Goal: Information Seeking & Learning: Learn about a topic

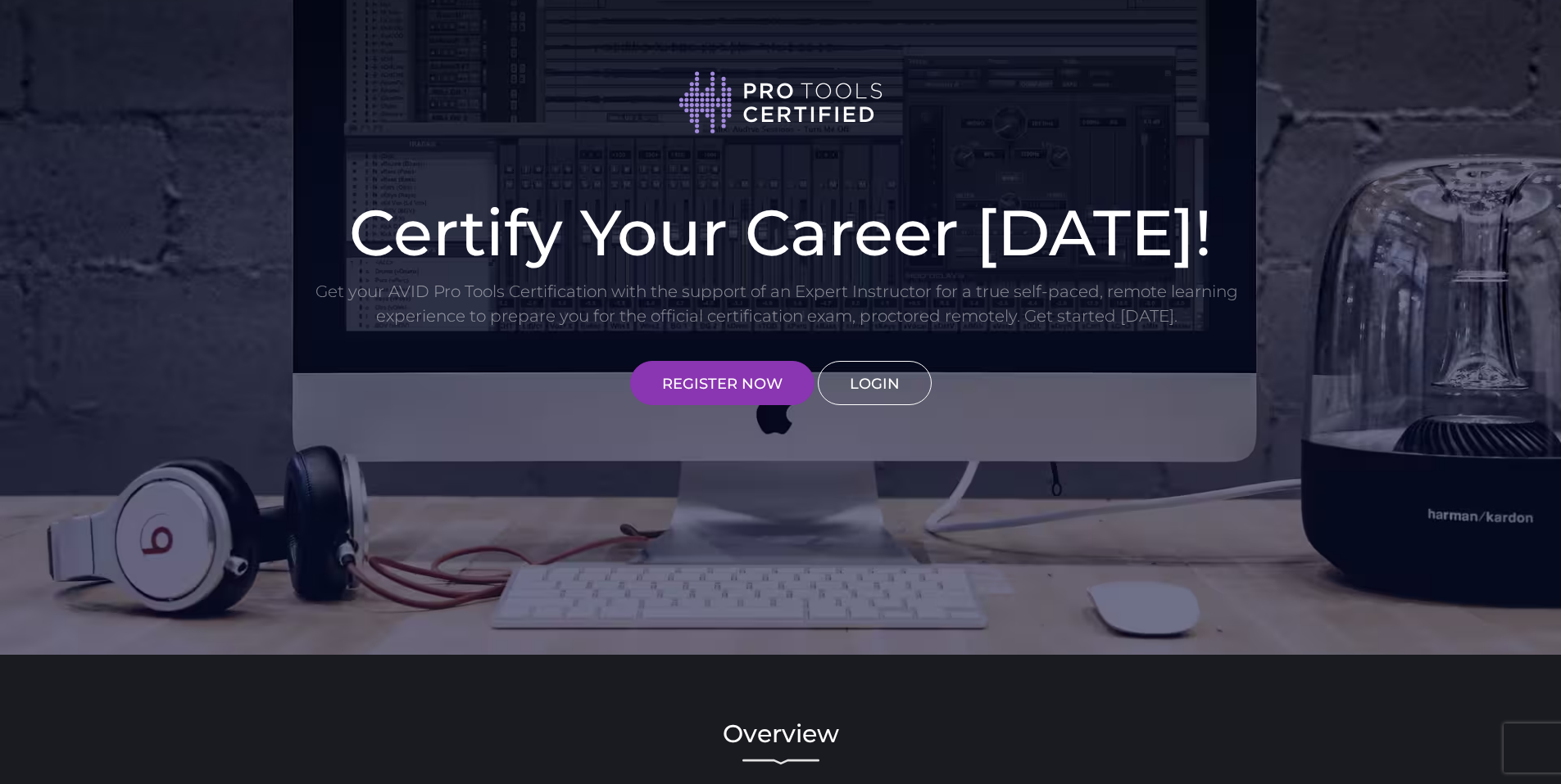
click at [871, 379] on link "LOGIN" at bounding box center [875, 383] width 114 height 44
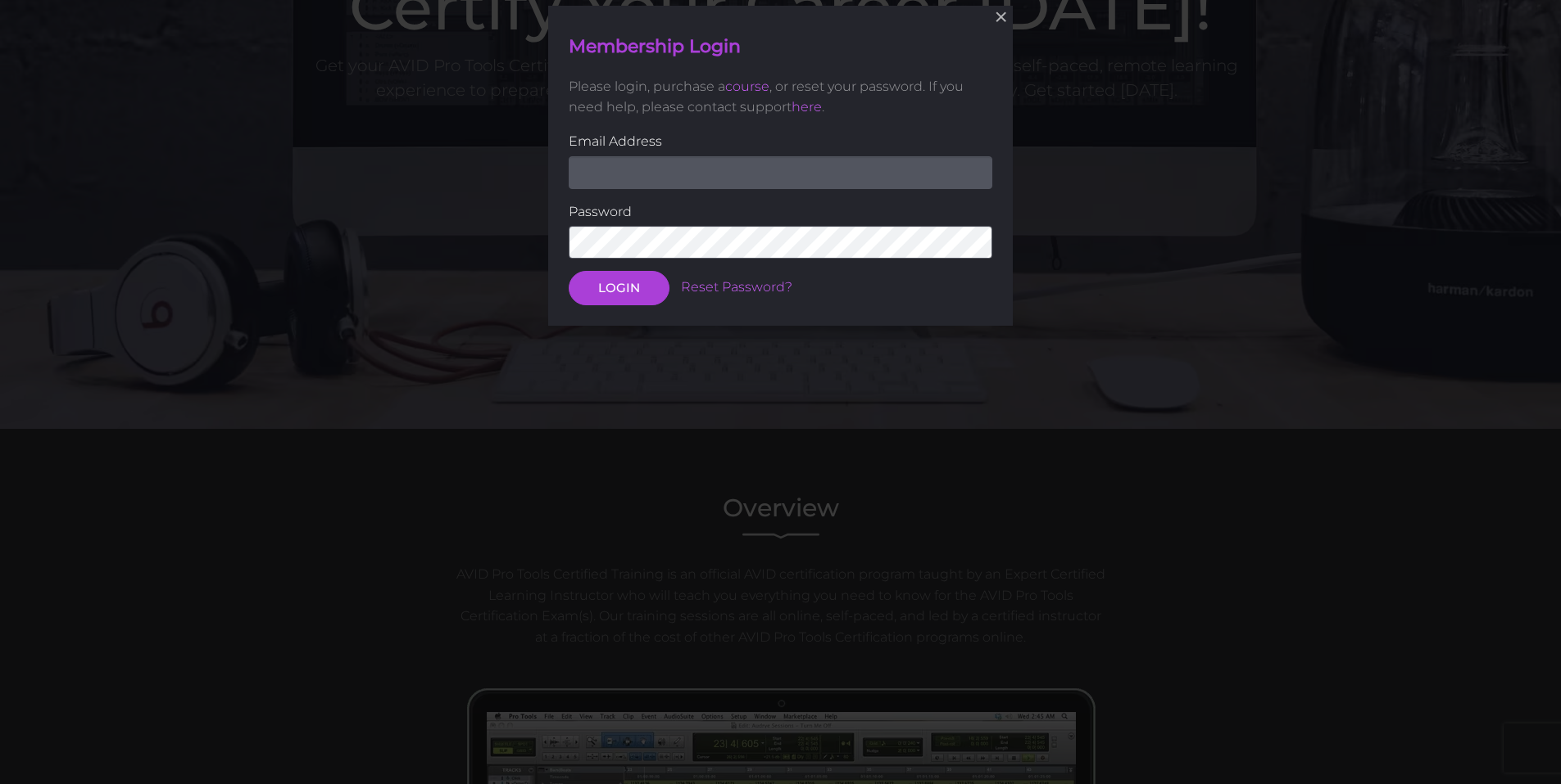
scroll to position [227, 0]
click at [812, 167] on input "email" at bounding box center [780, 172] width 423 height 33
type input "jordanswilkins77@gmail.com"
click at [568, 271] on button "LOGIN" at bounding box center [618, 288] width 101 height 34
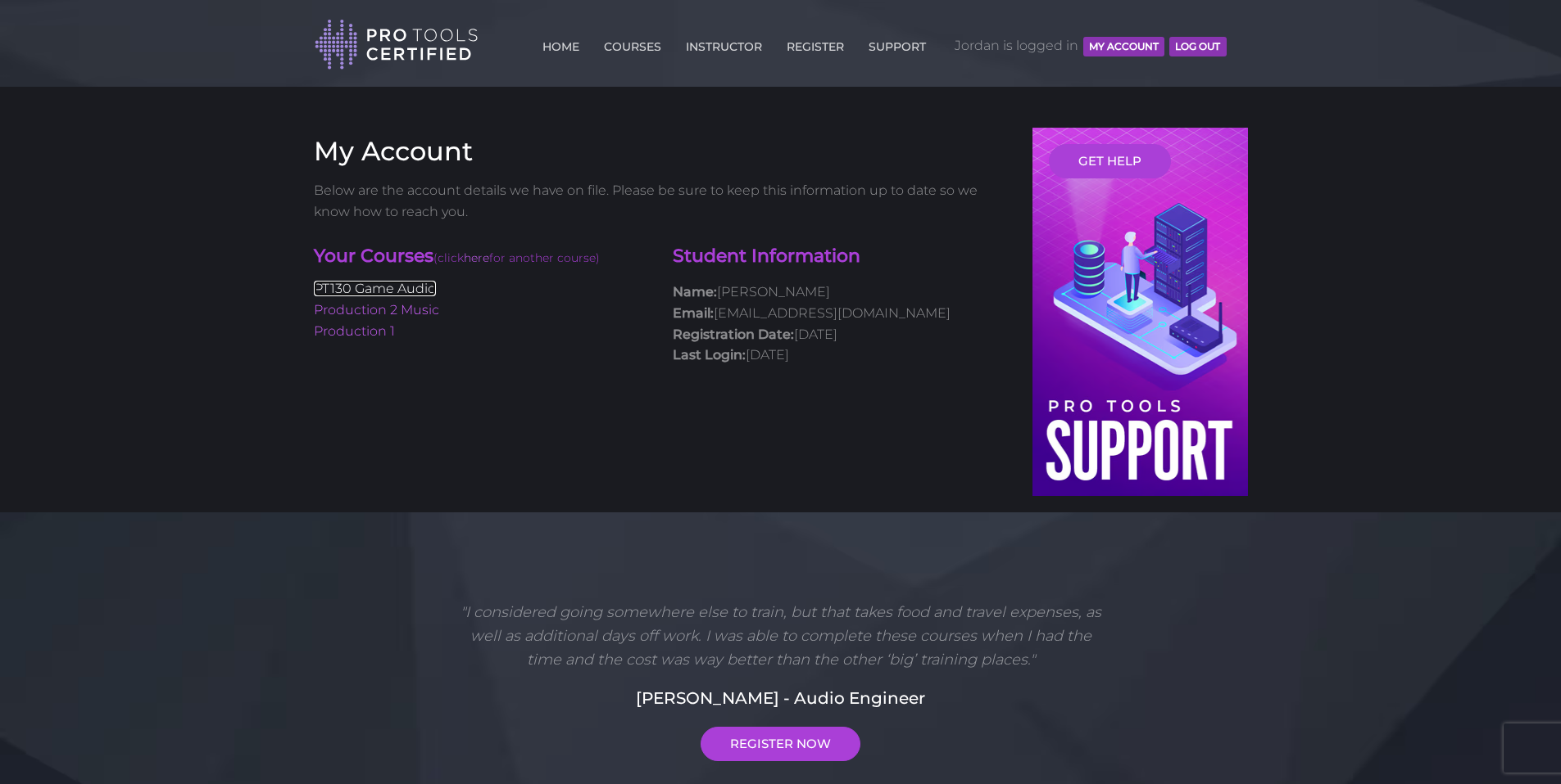
click at [405, 285] on link "PT130 Game Audio" at bounding box center [375, 289] width 122 height 15
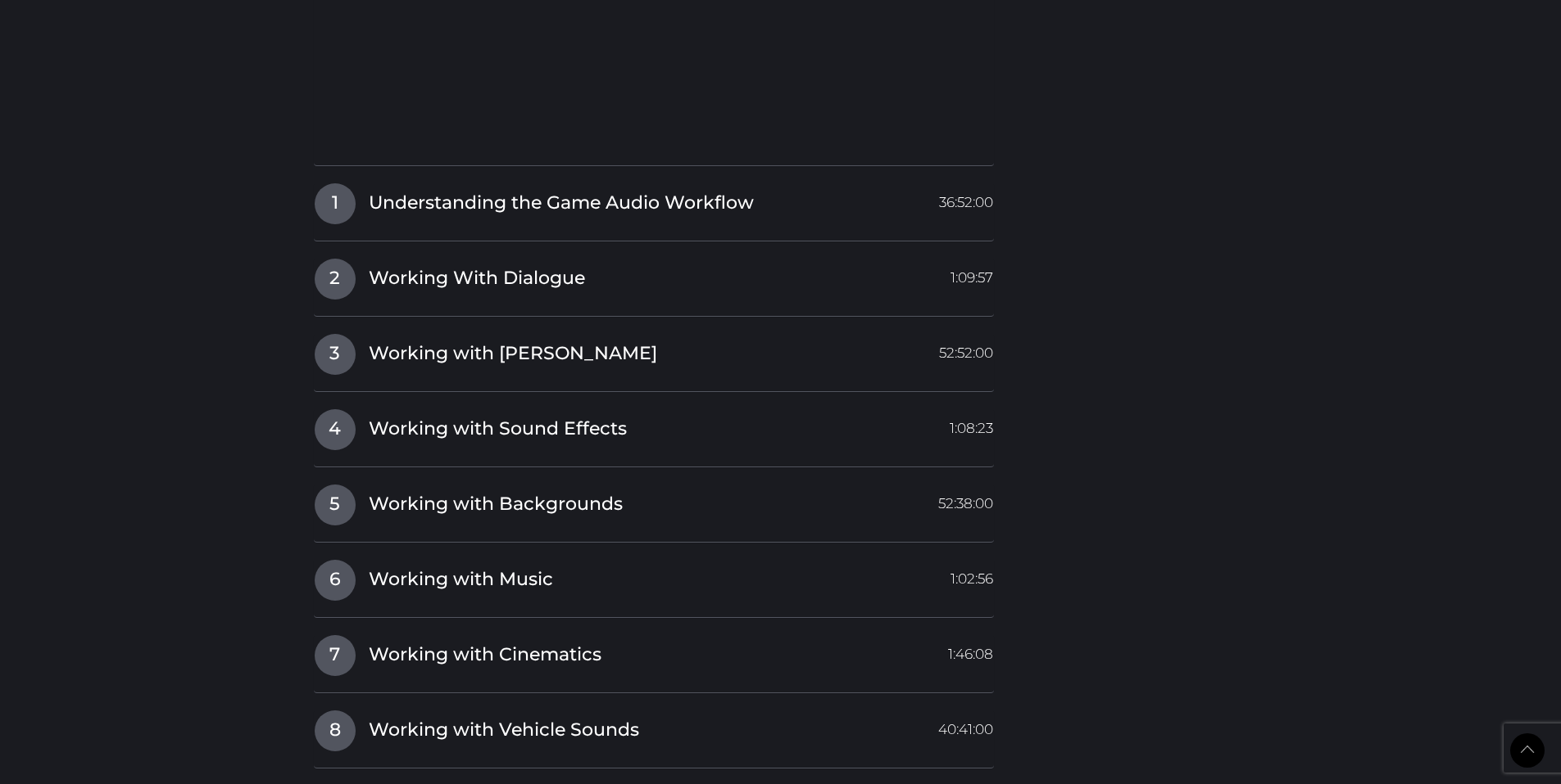
scroll to position [1900, 0]
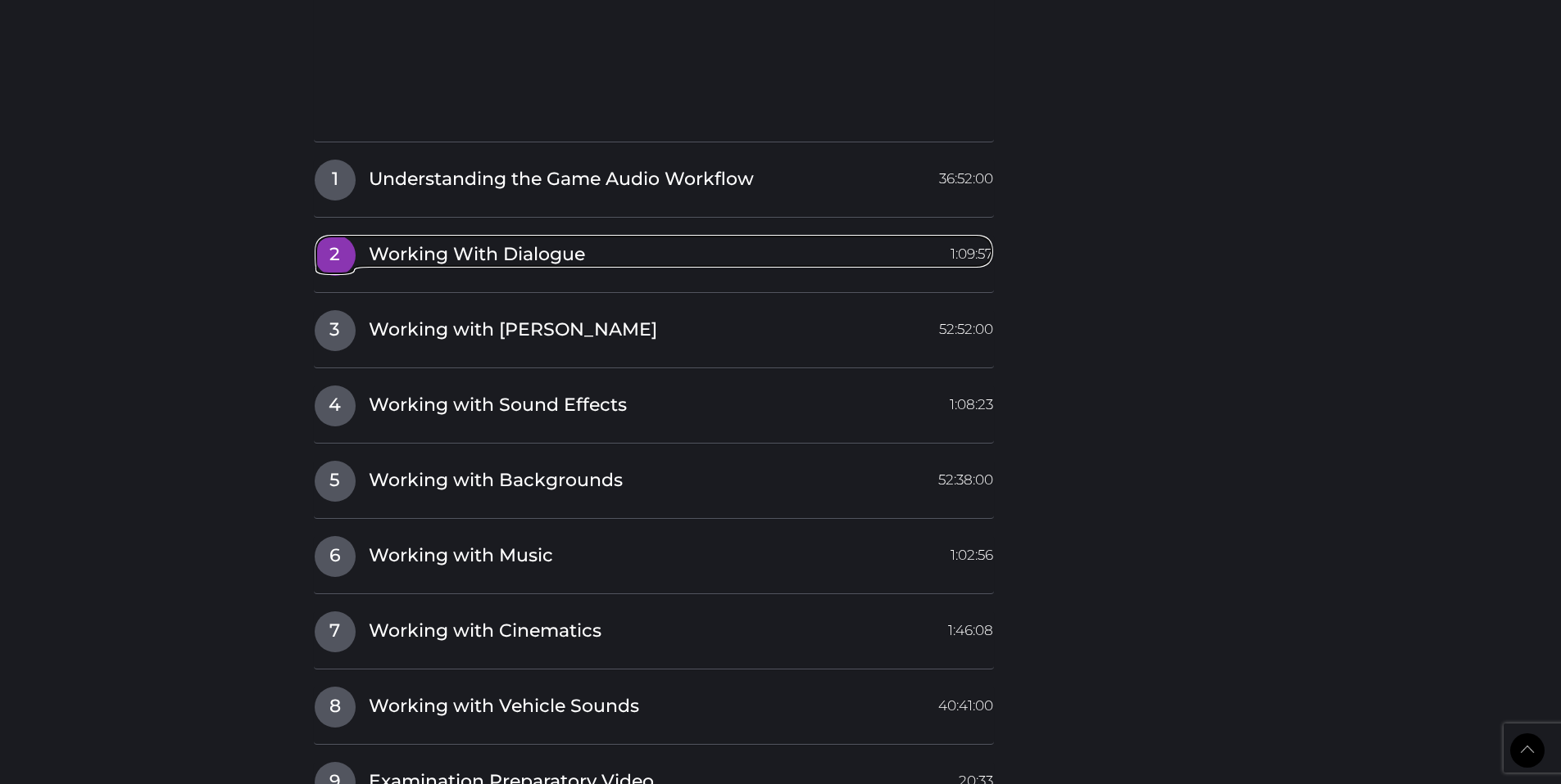
click at [441, 254] on span "Working With Dialogue" at bounding box center [476, 255] width 216 height 26
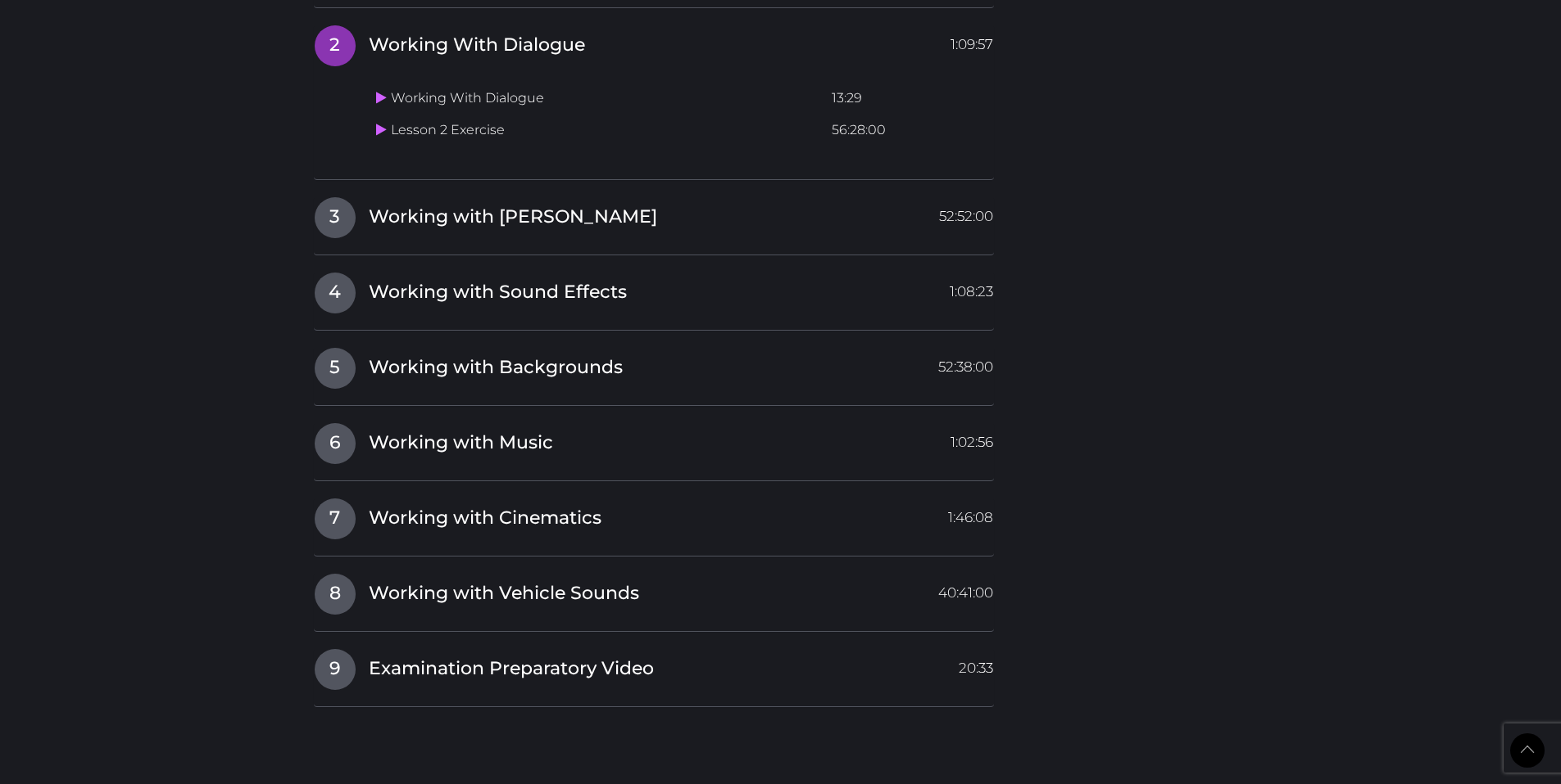
scroll to position [1753, 0]
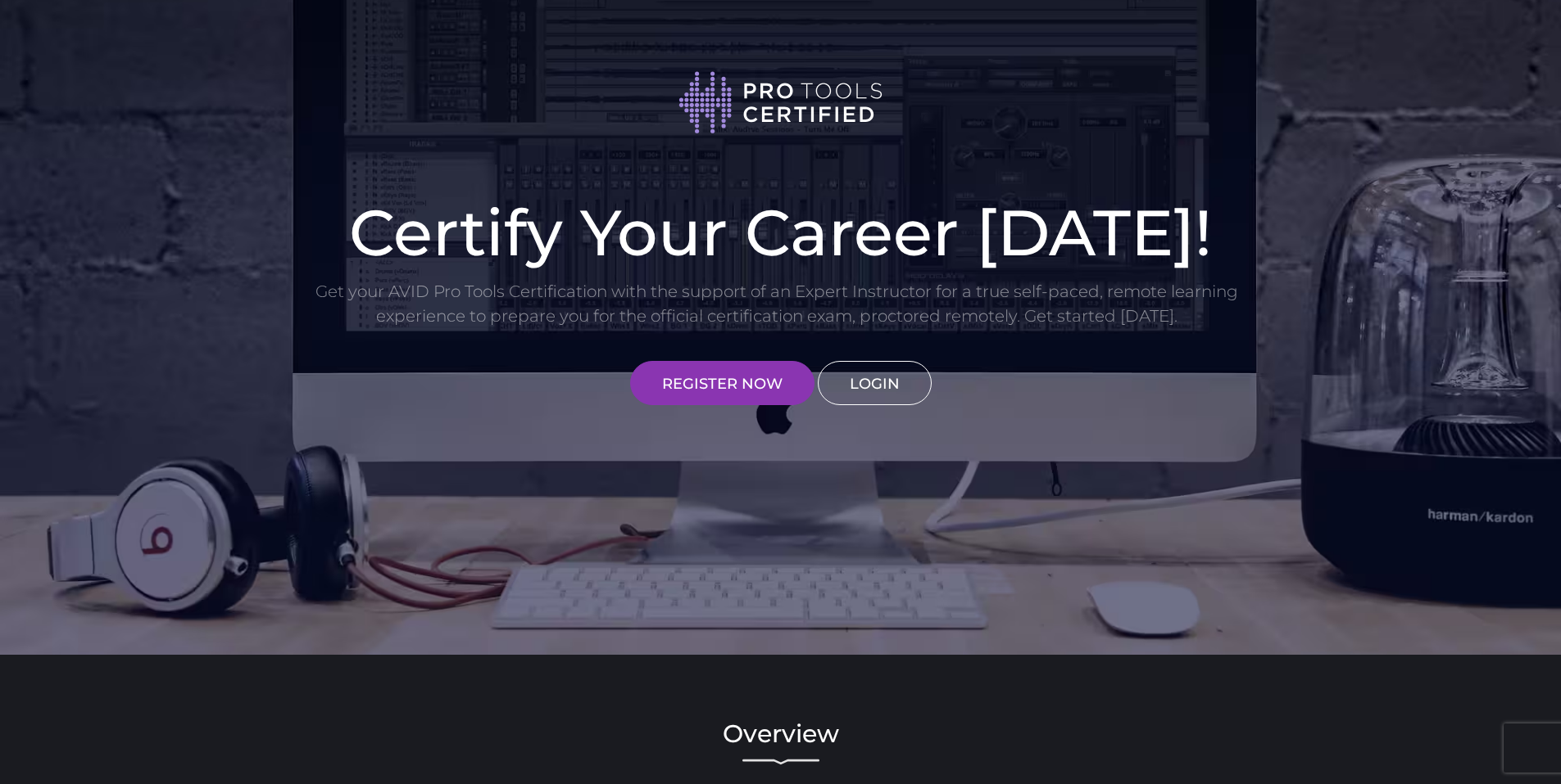
click at [846, 395] on link "LOGIN" at bounding box center [875, 383] width 114 height 44
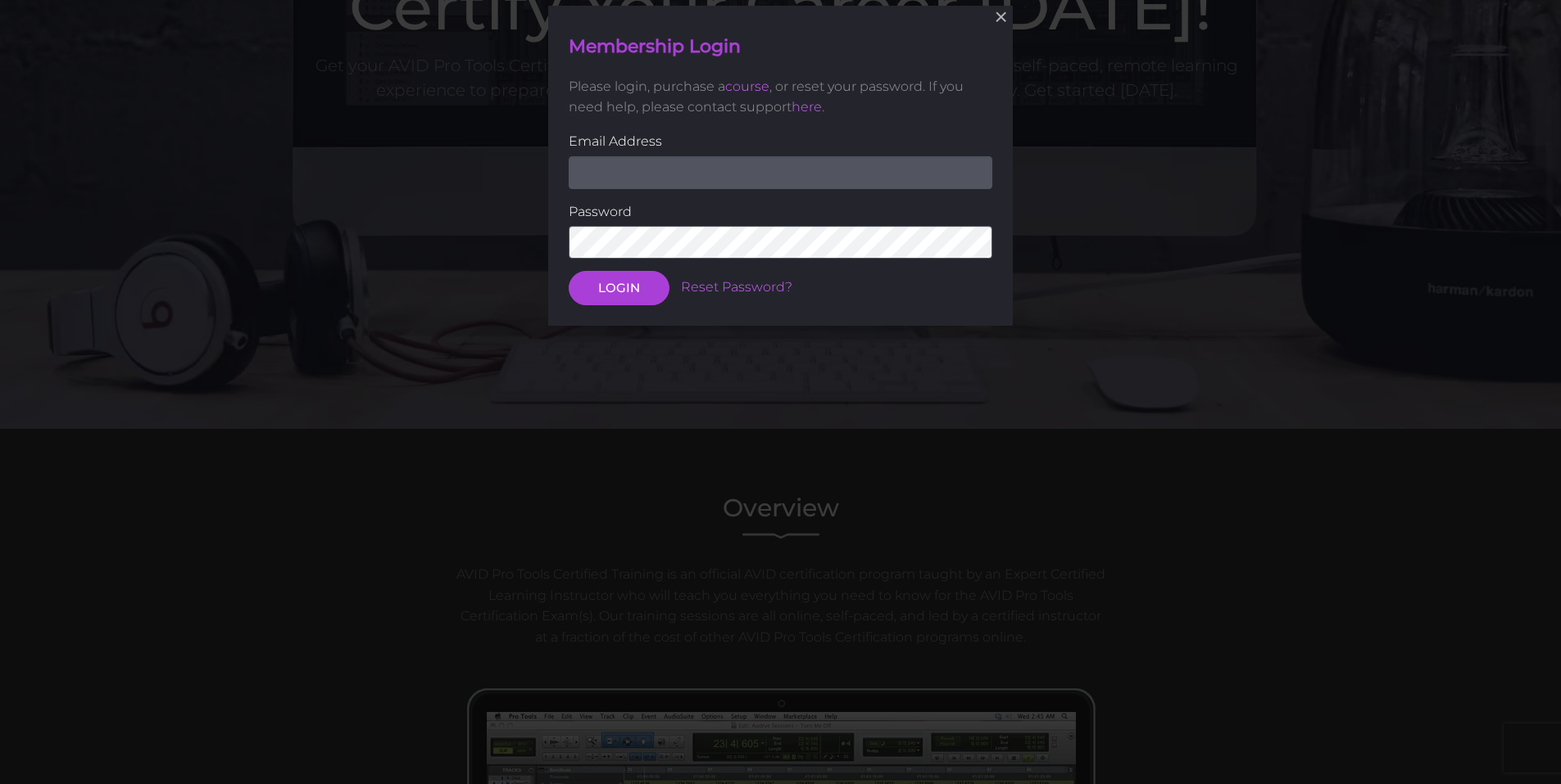
scroll to position [227, 0]
click at [773, 181] on input "email" at bounding box center [780, 172] width 423 height 33
type input "[EMAIL_ADDRESS][DOMAIN_NAME]"
click at [589, 285] on button "LOGIN" at bounding box center [618, 288] width 101 height 34
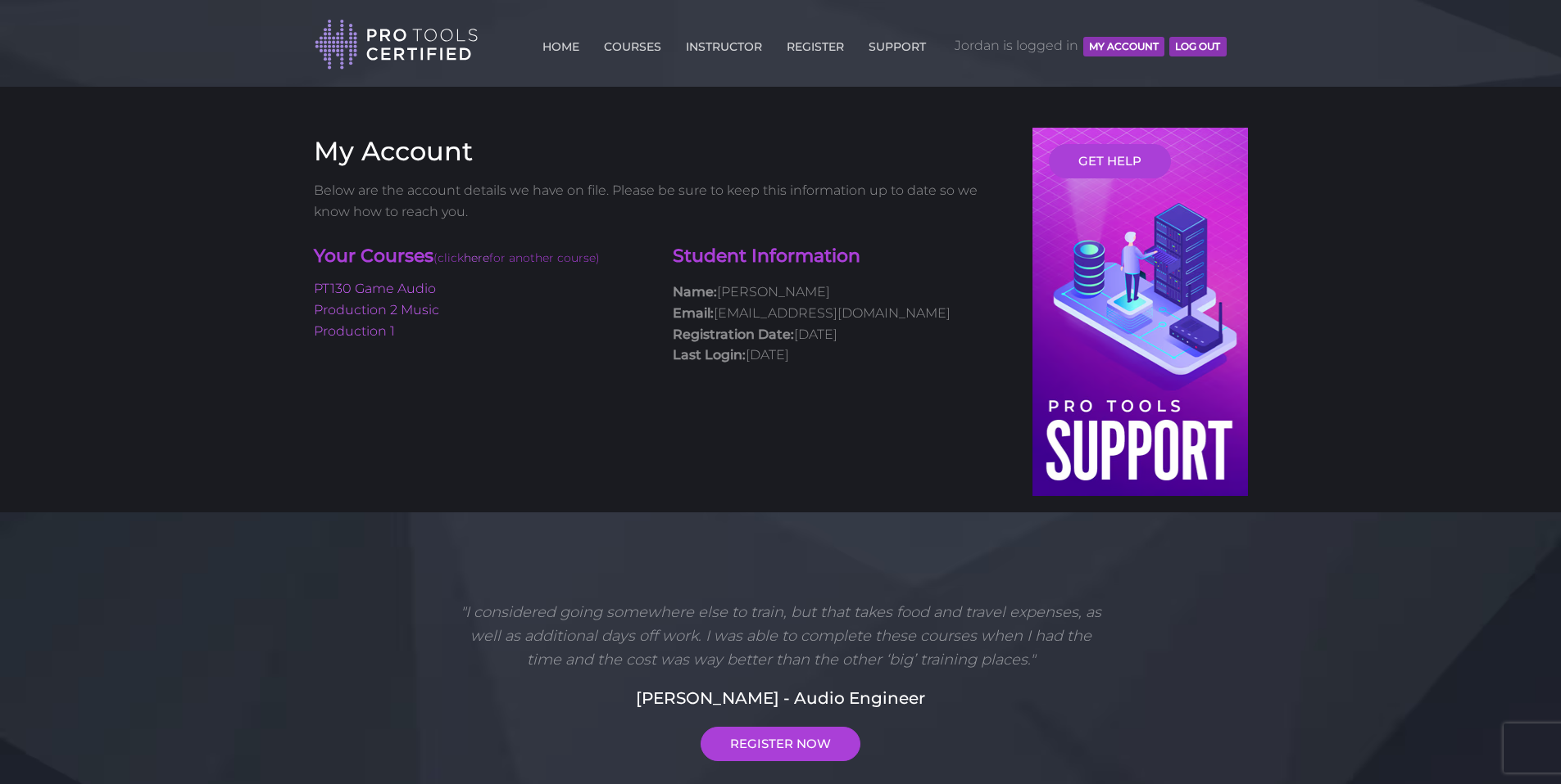
click at [1100, 48] on button "MY ACCOUNT" at bounding box center [1123, 46] width 81 height 20
click at [820, 46] on link "REGISTER" at bounding box center [815, 43] width 65 height 26
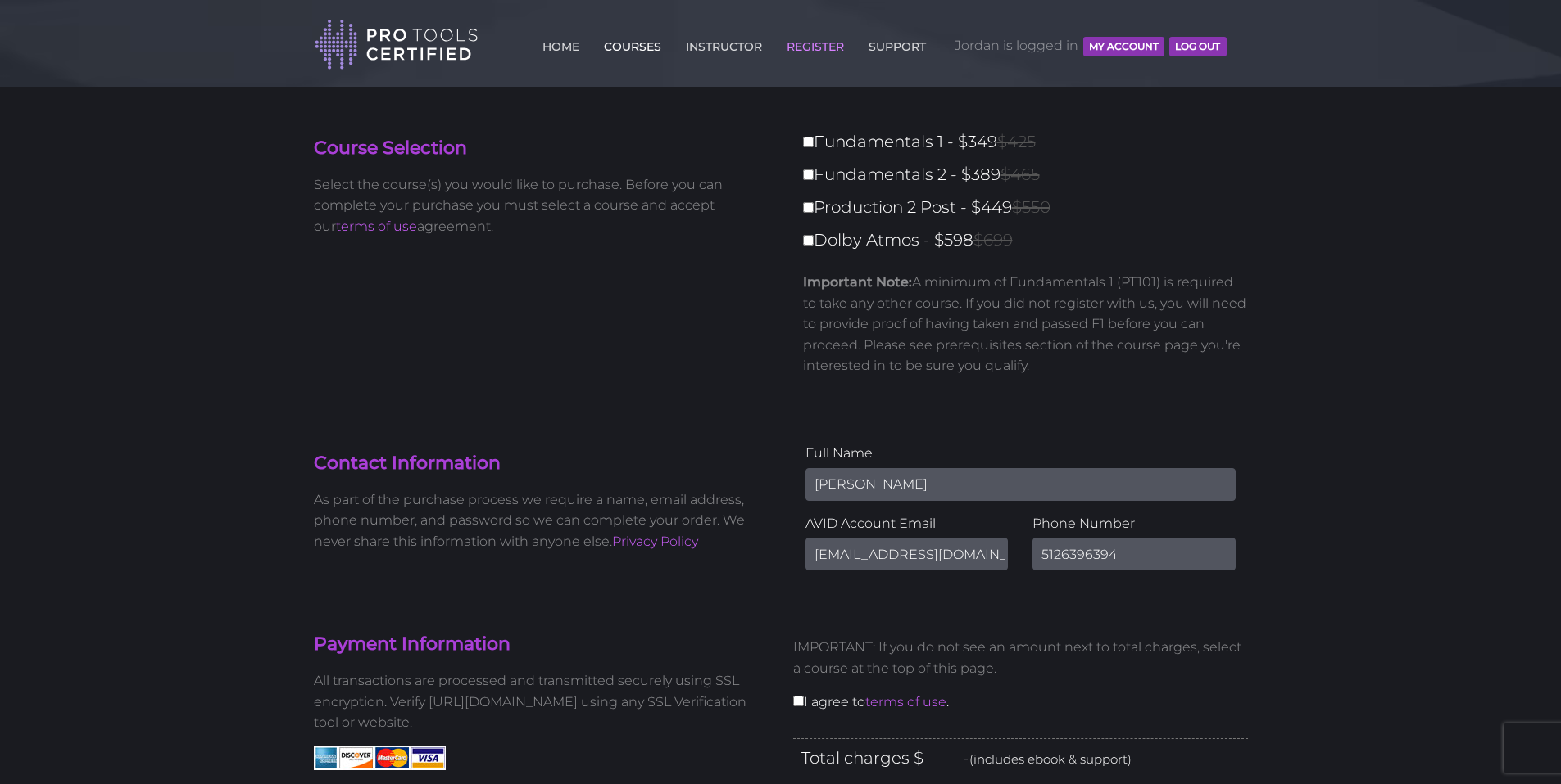
click at [647, 37] on link "COURSES" at bounding box center [632, 43] width 65 height 26
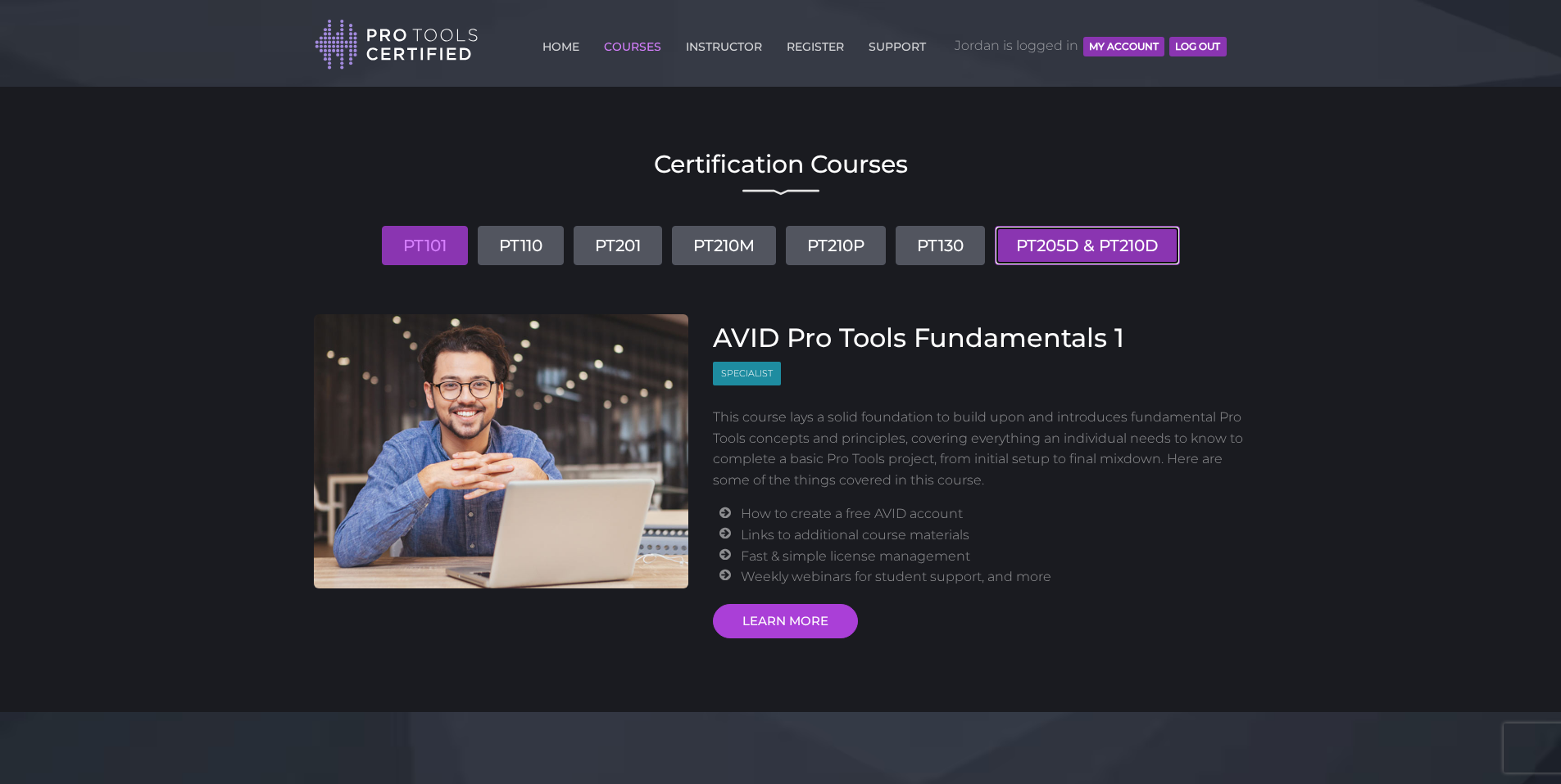
click at [1073, 251] on link "PT205D & PT210D" at bounding box center [1086, 246] width 185 height 40
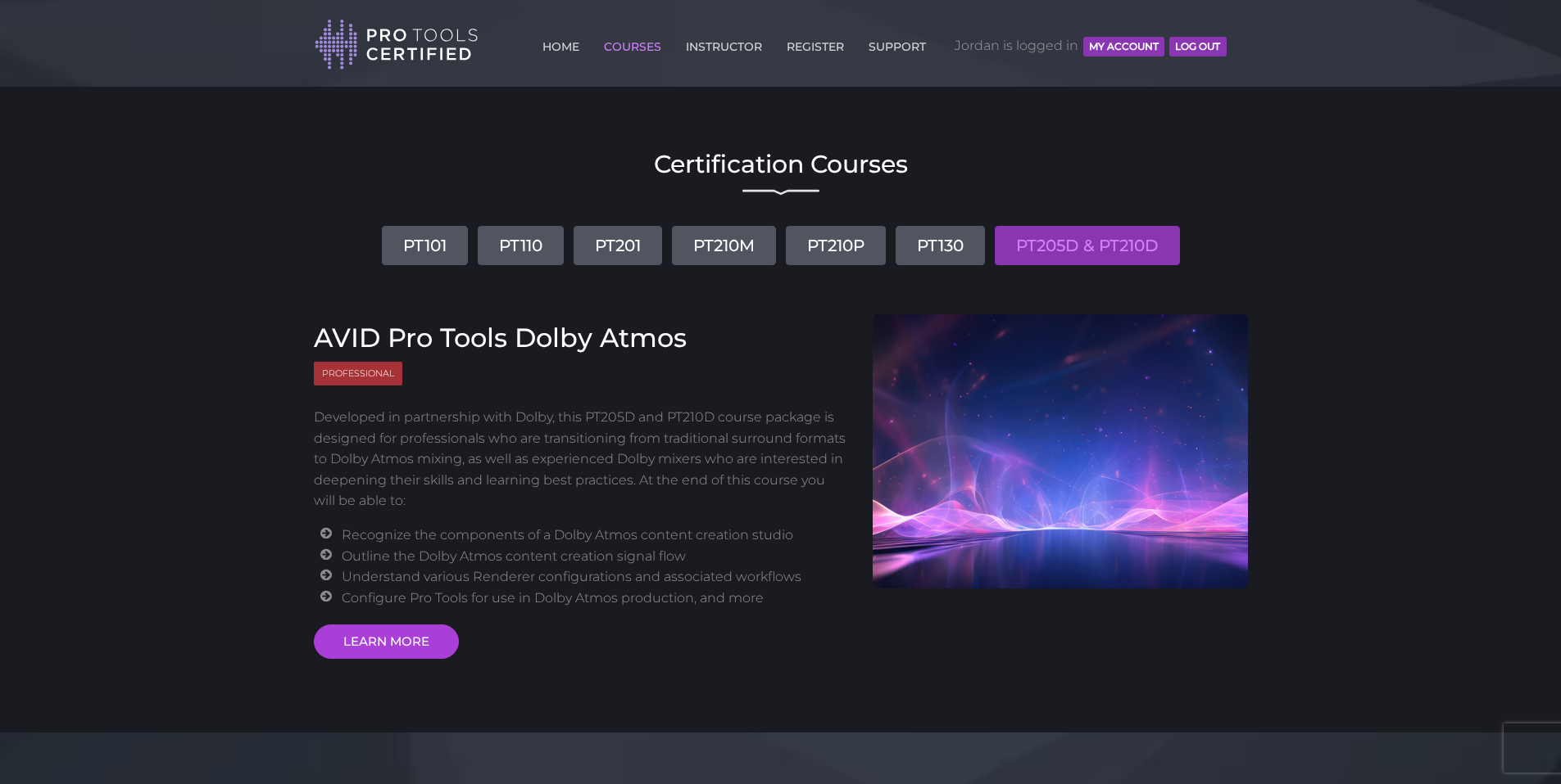
click at [77, 321] on body "Back to Top Toggle navigation HOME COURSES INSTRUCTOR REGISTER SUPPORT [PERSON_…" at bounding box center [780, 732] width 1561 height 1464
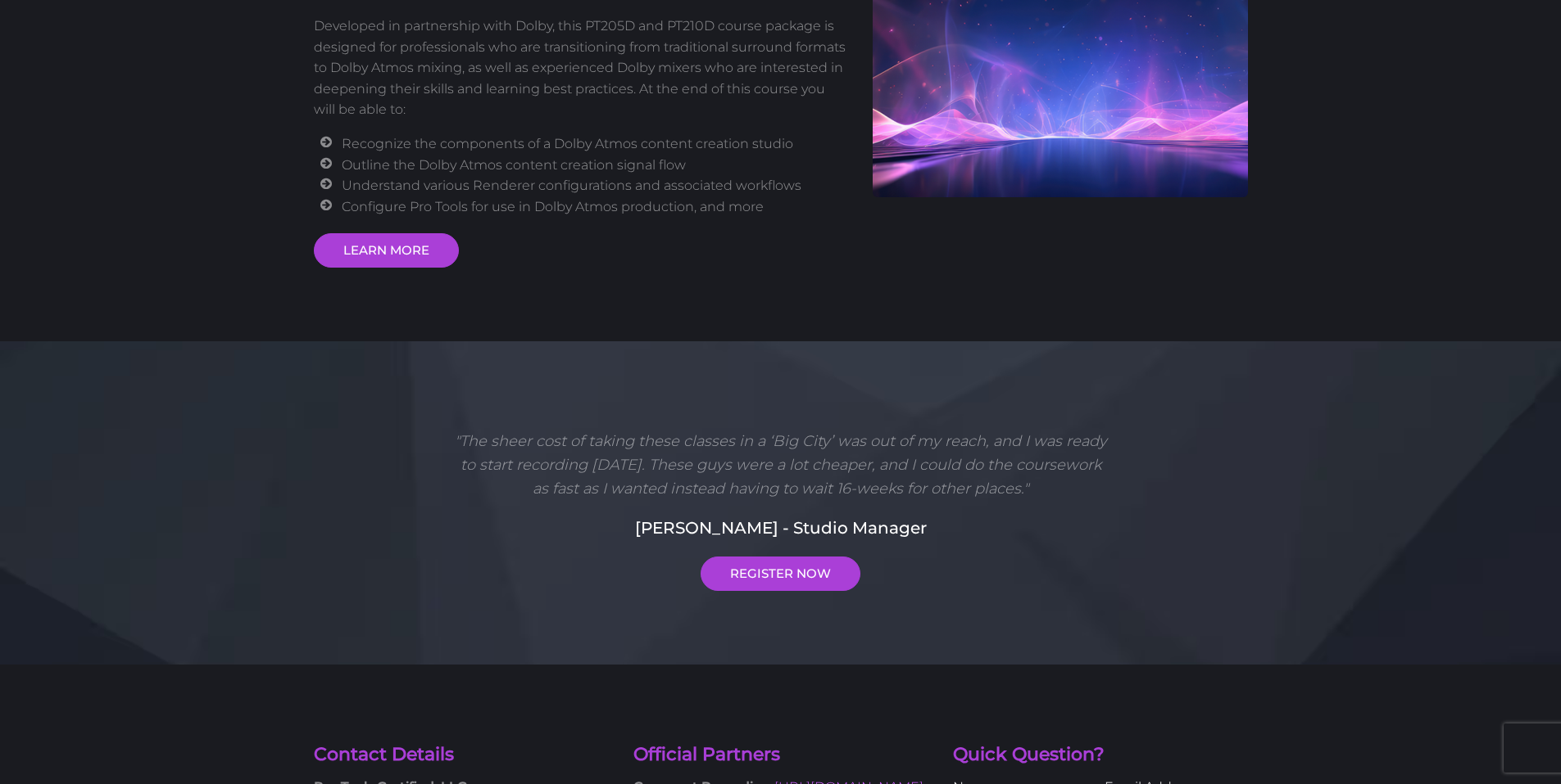
scroll to position [393, 0]
click at [366, 260] on link "LEARN MORE" at bounding box center [386, 249] width 145 height 34
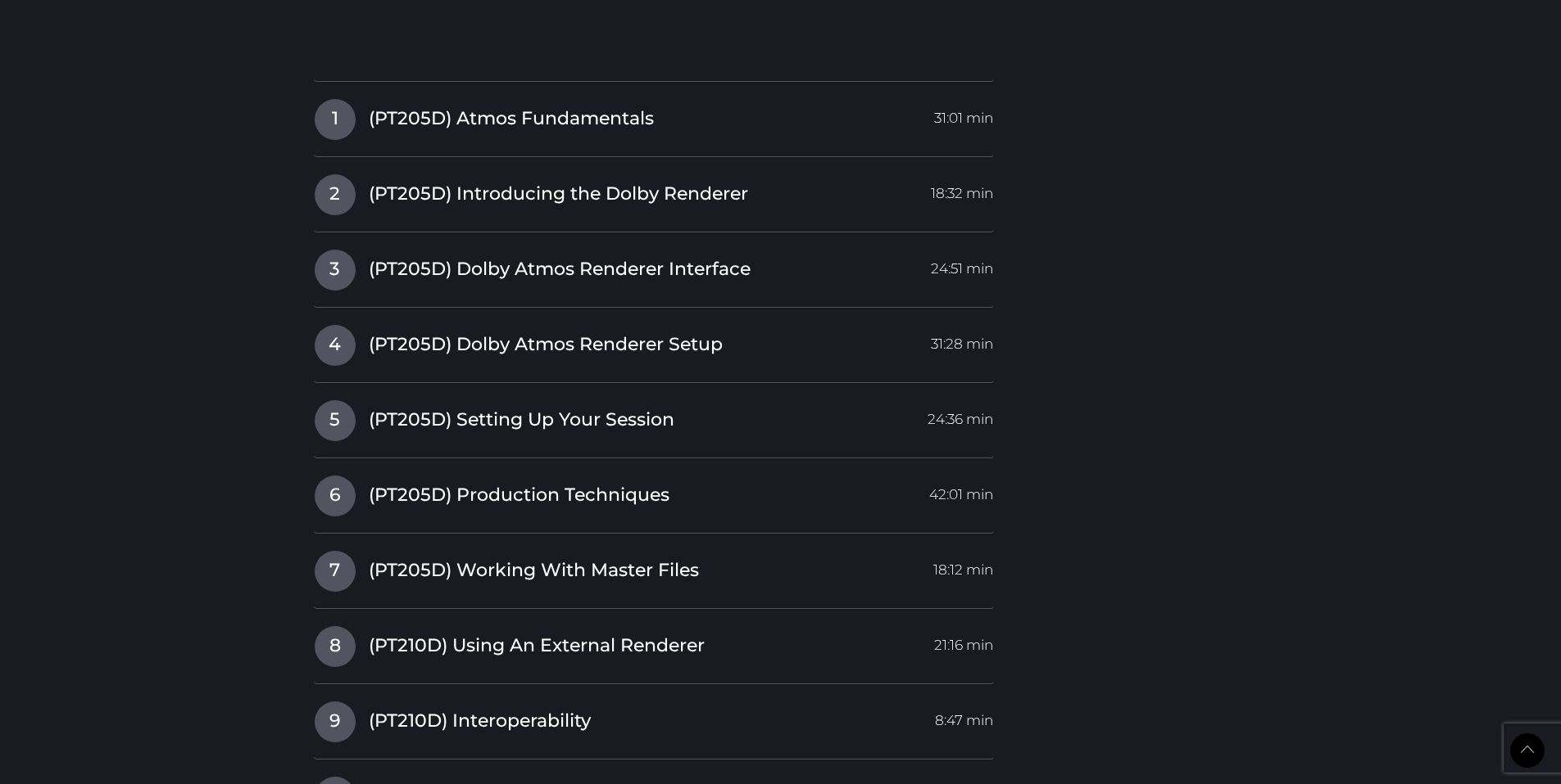
scroll to position [2915, 0]
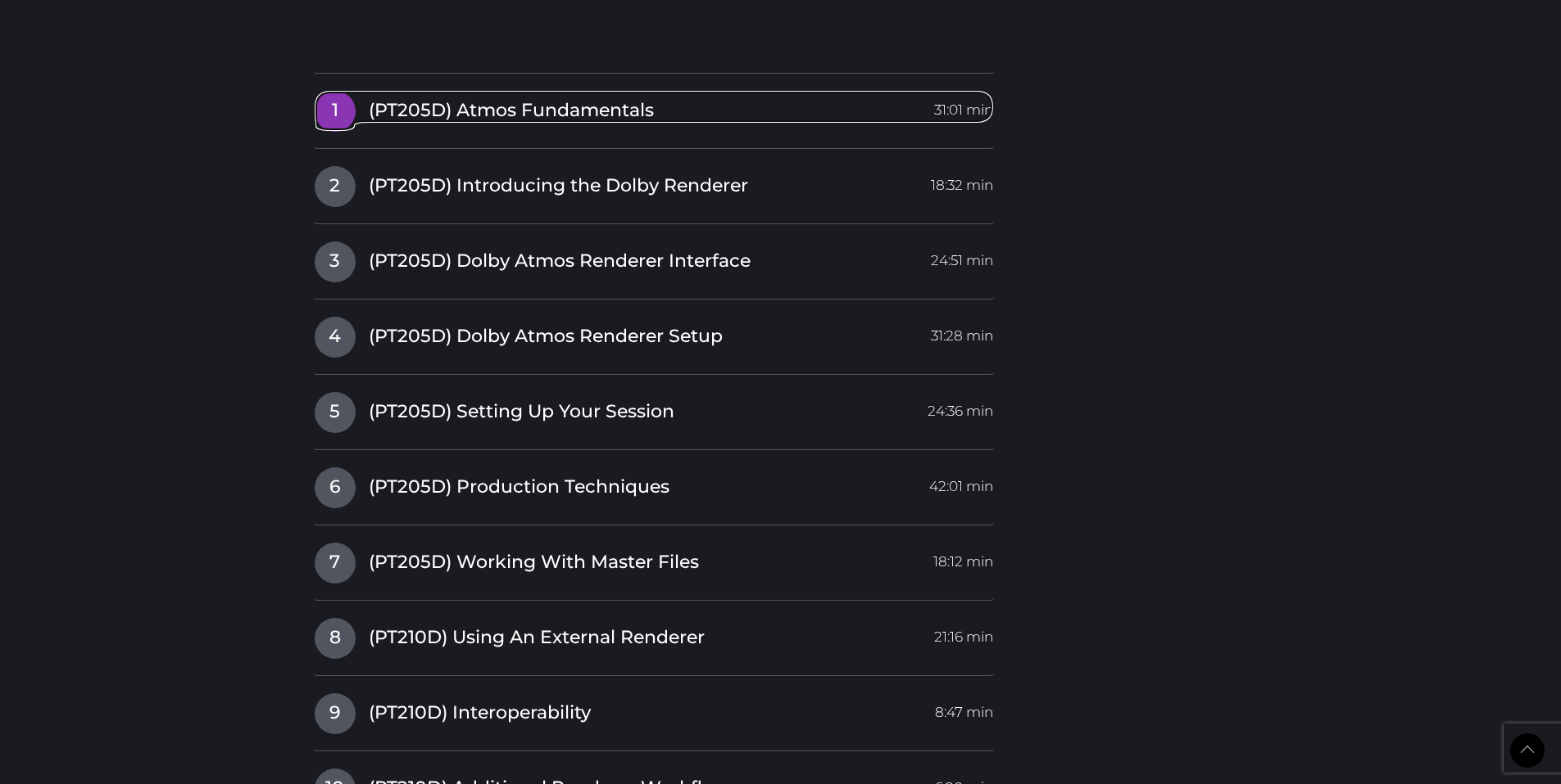
click at [478, 108] on span "(PT205D) Atmos Fundamentals" at bounding box center [511, 111] width 285 height 26
